Goal: Information Seeking & Learning: Learn about a topic

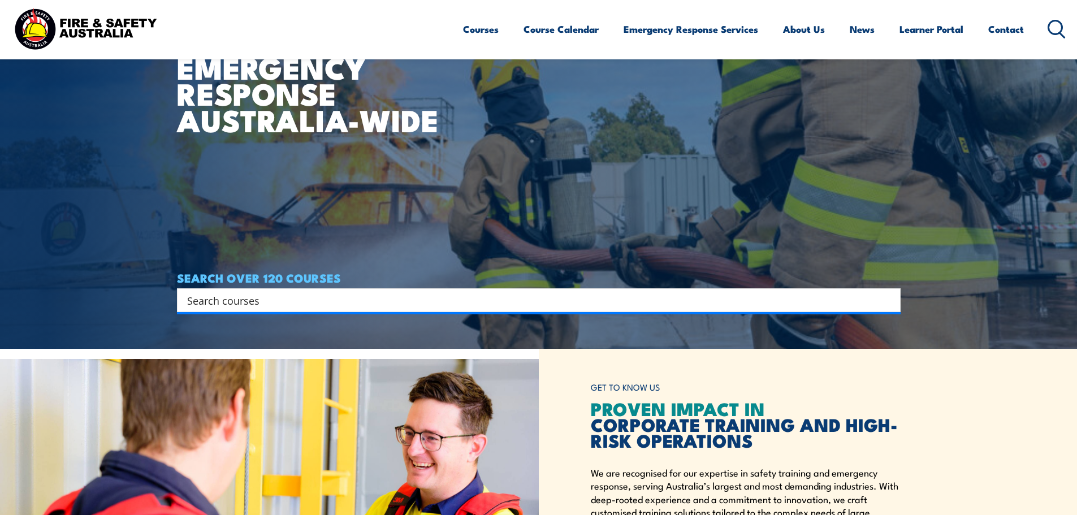
scroll to position [170, 0]
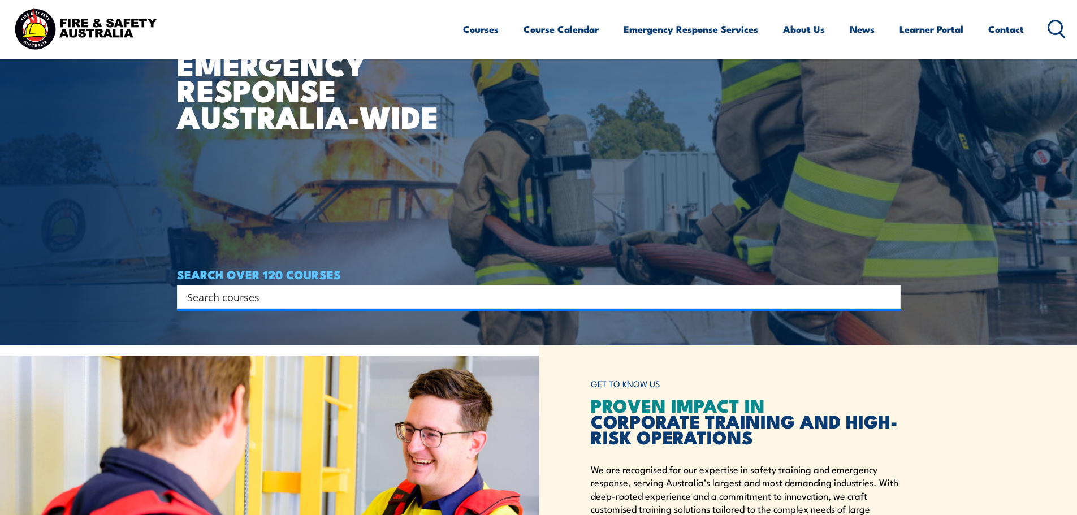
drag, startPoint x: 252, startPoint y: 305, endPoint x: 253, endPoint y: 299, distance: 5.8
click at [253, 303] on div "Search" at bounding box center [539, 297] width 724 height 24
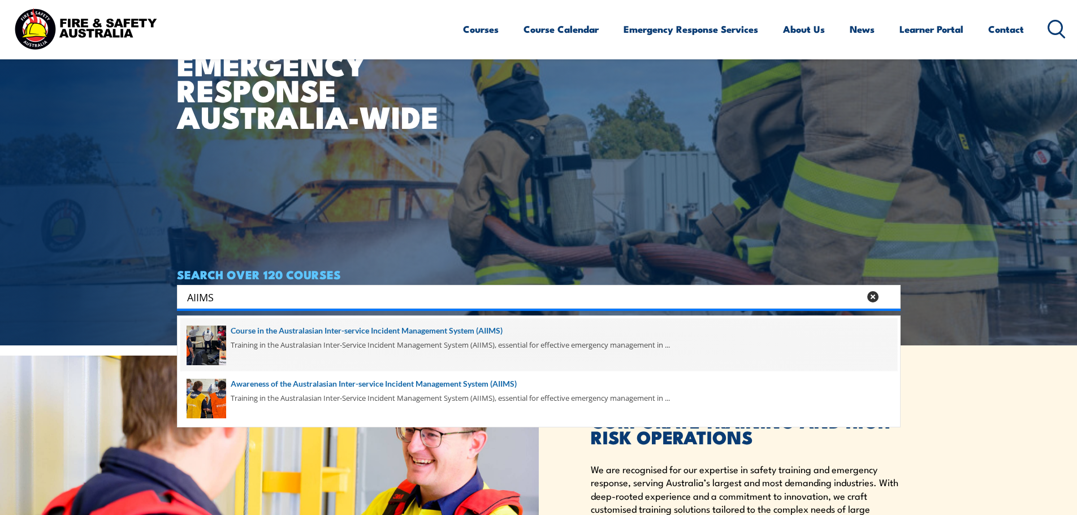
type input "AIIMS"
click at [254, 326] on span at bounding box center [538, 344] width 717 height 53
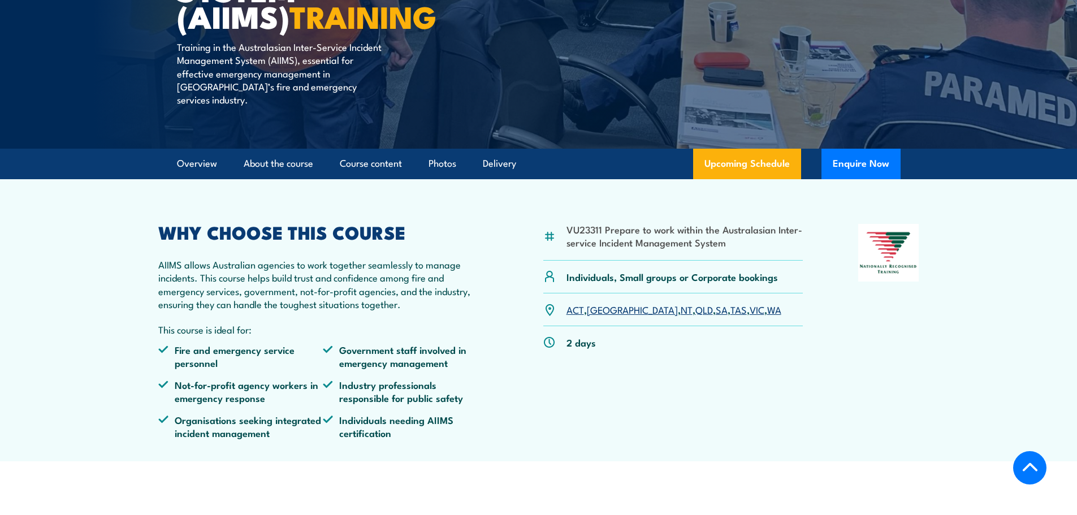
scroll to position [283, 0]
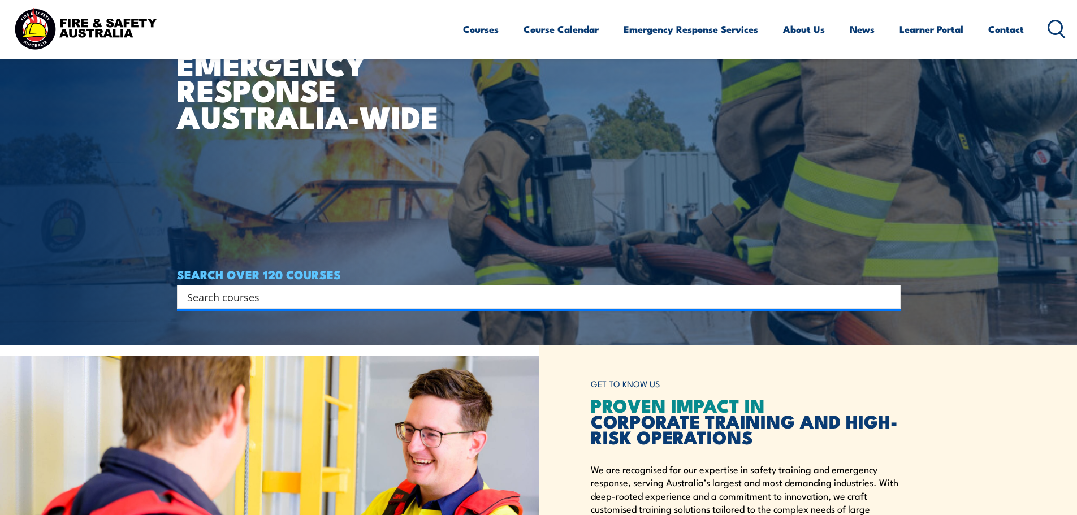
click at [327, 303] on input "Search input" at bounding box center [531, 296] width 689 height 17
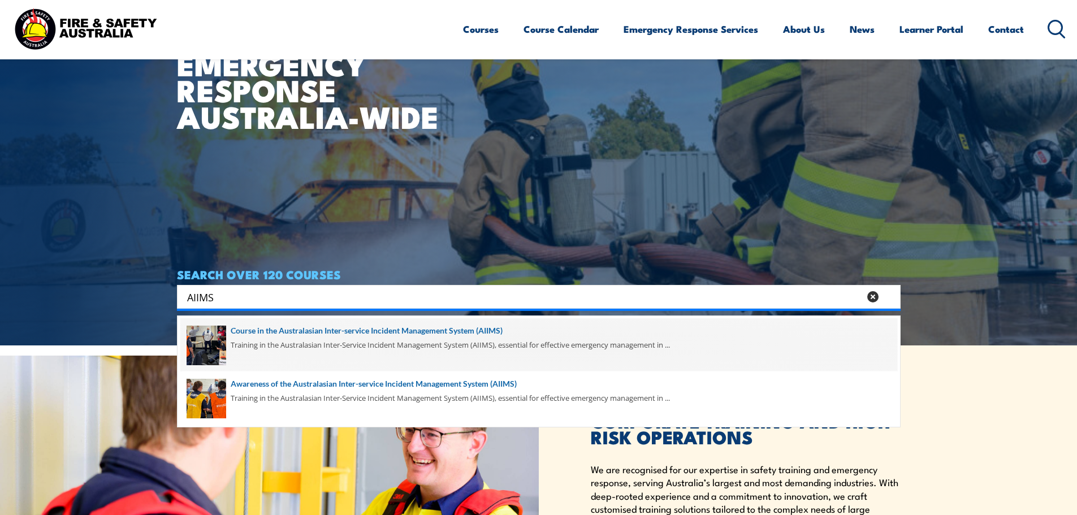
type input "AIIMS"
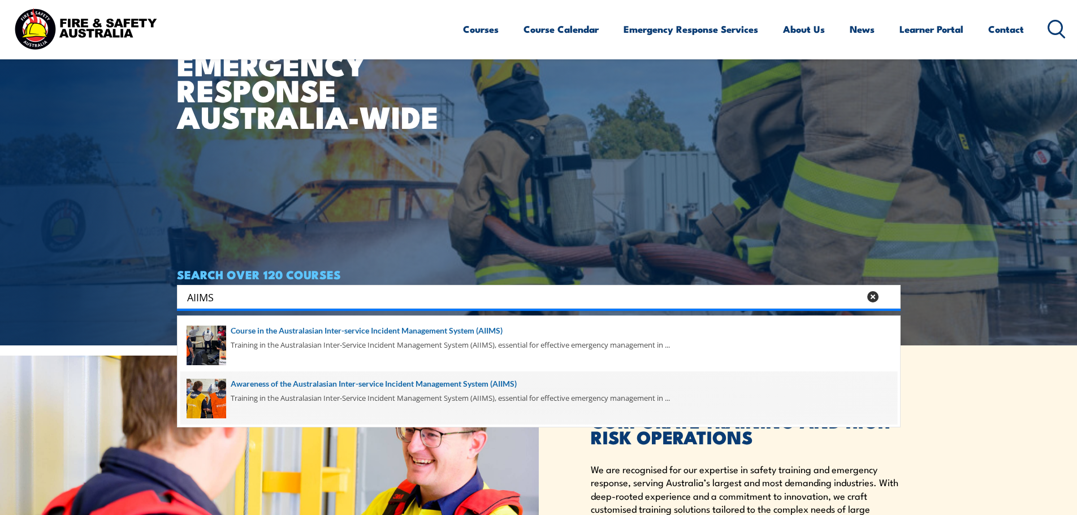
click at [300, 387] on span at bounding box center [538, 397] width 717 height 53
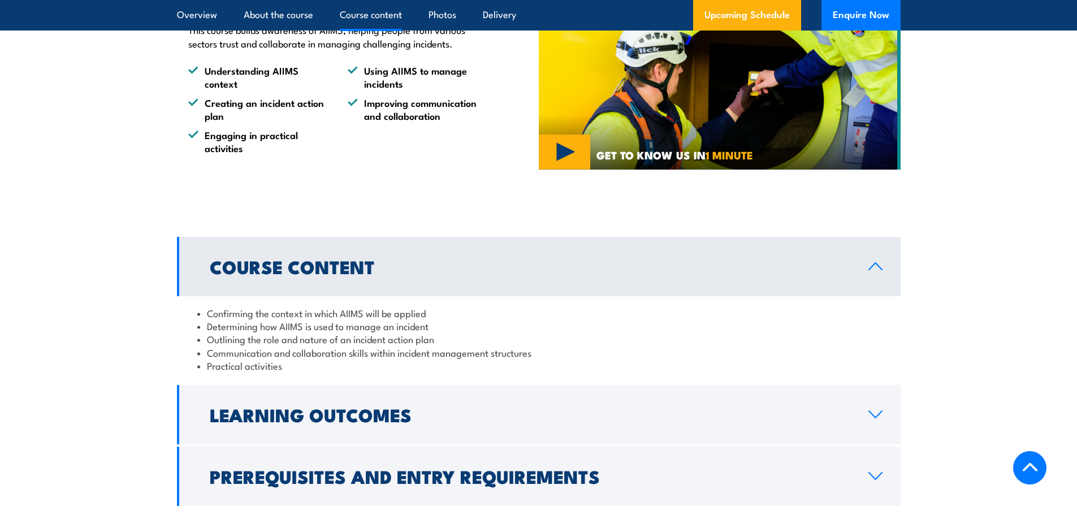
scroll to position [1018, 0]
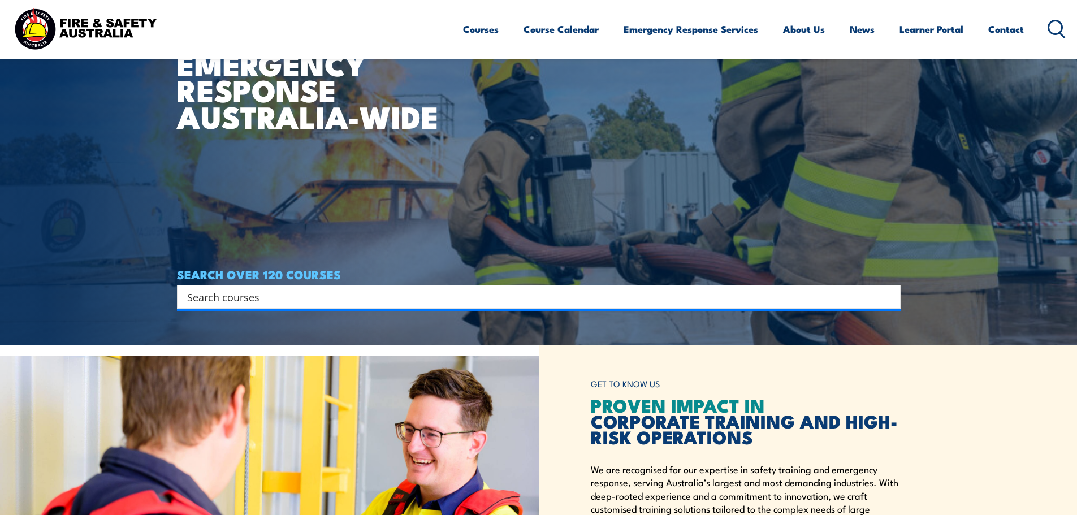
scroll to position [170, 0]
click at [436, 302] on input "Search input" at bounding box center [531, 296] width 689 height 17
type input "AIIMS"
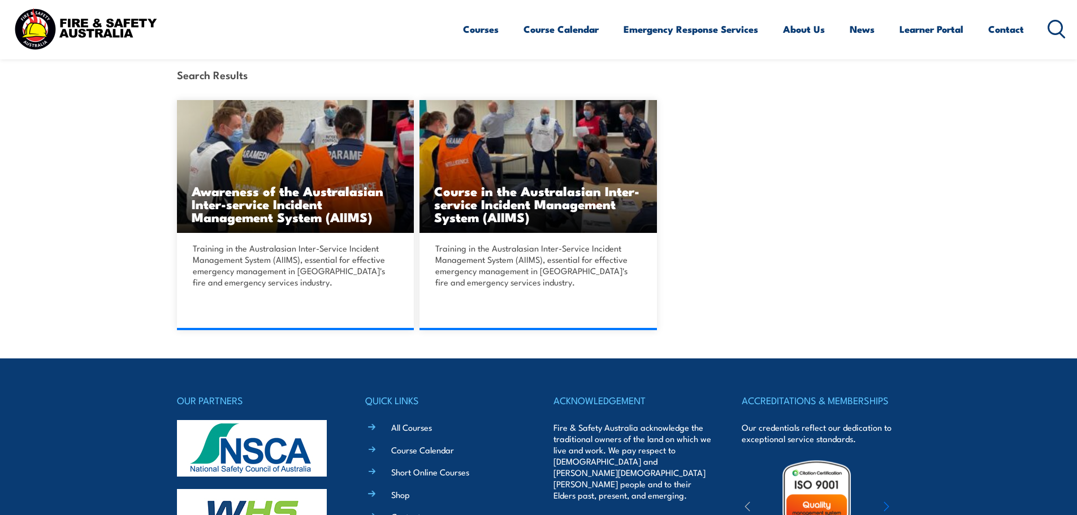
scroll to position [170, 0]
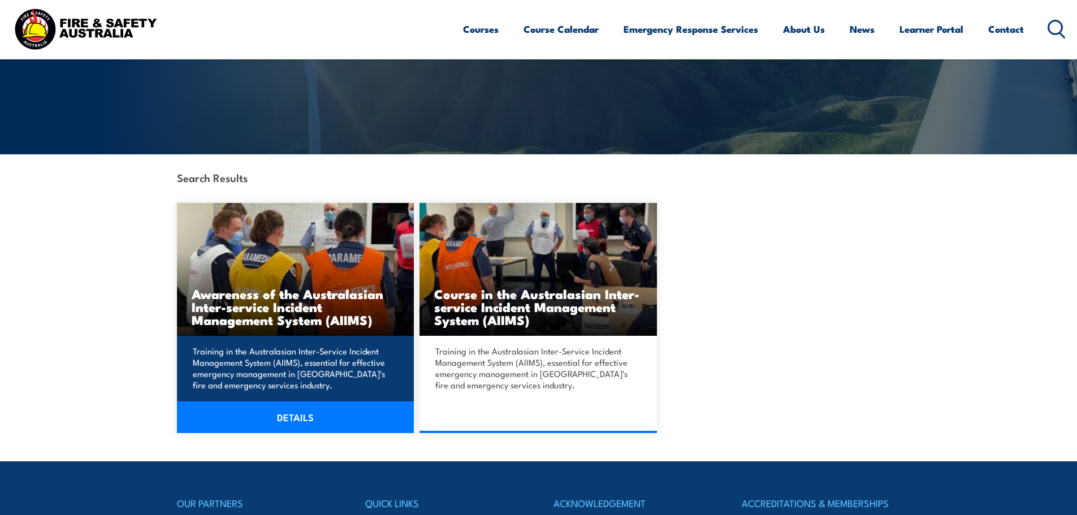
click at [288, 366] on p "Training in the Australasian Inter-Service Incident Management System (AIIMS), …" at bounding box center [294, 367] width 202 height 45
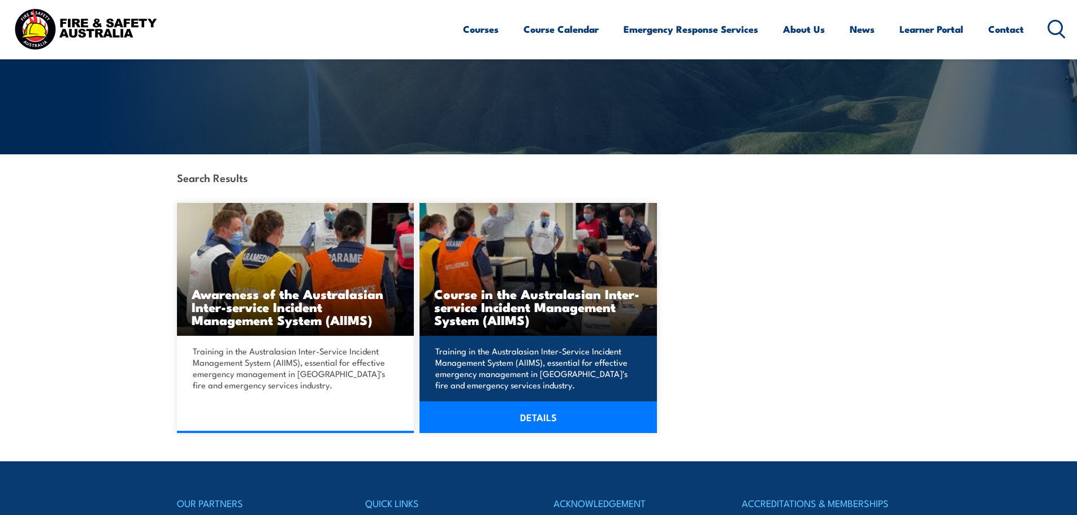
click at [481, 291] on h3 "Course in the Australasian Inter-service Incident Management System (AIIMS)" at bounding box center [538, 306] width 208 height 39
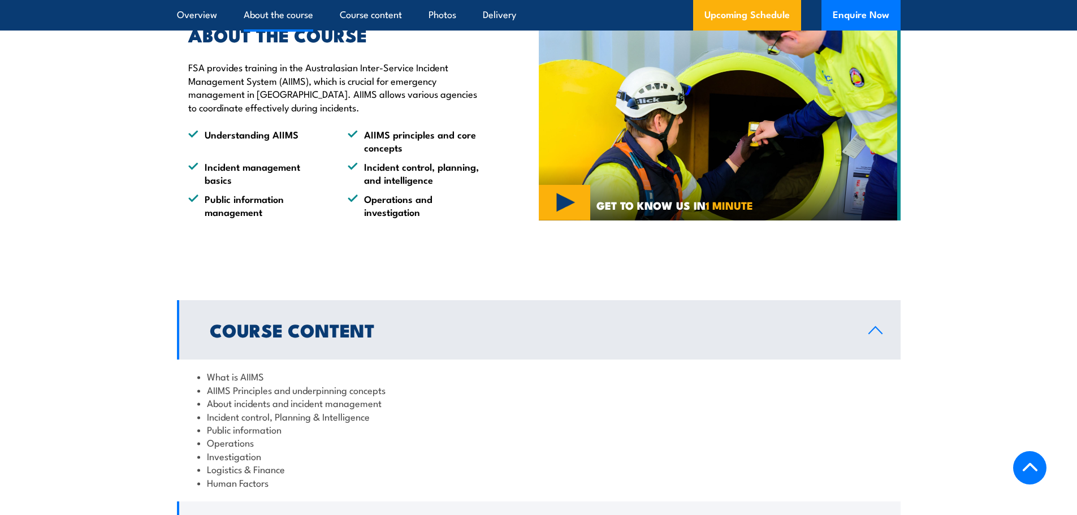
scroll to position [961, 0]
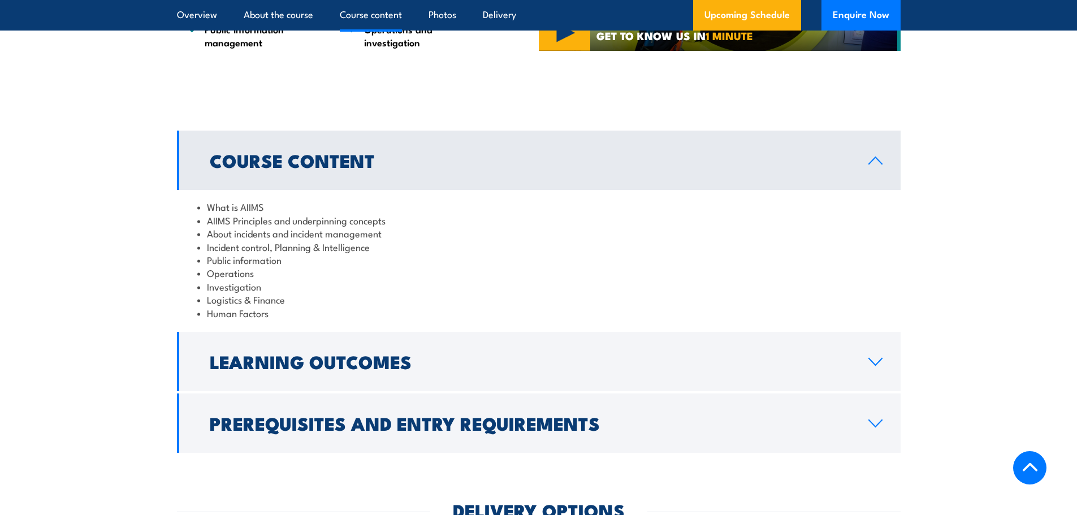
click at [513, 162] on link "Course Content" at bounding box center [539, 160] width 724 height 59
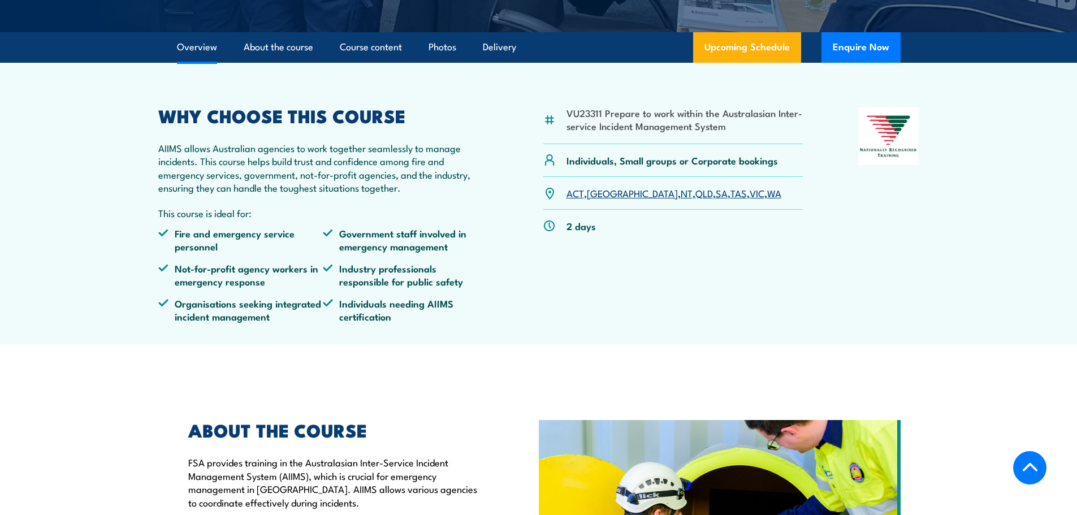
scroll to position [396, 0]
